Goal: Task Accomplishment & Management: Manage account settings

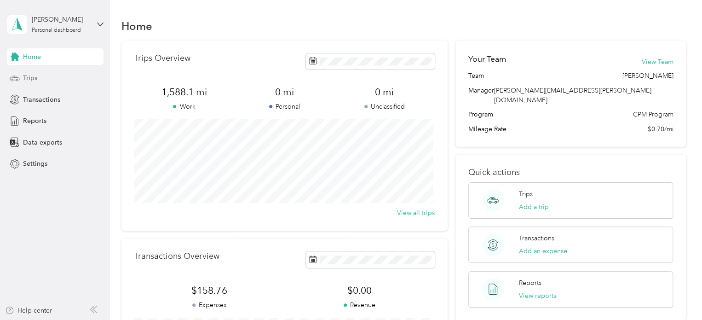
click at [24, 74] on span "Trips" at bounding box center [30, 78] width 14 height 10
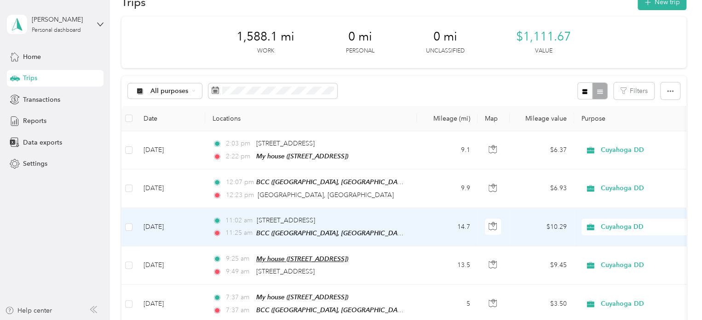
scroll to position [46, 0]
